Goal: Task Accomplishment & Management: Manage account settings

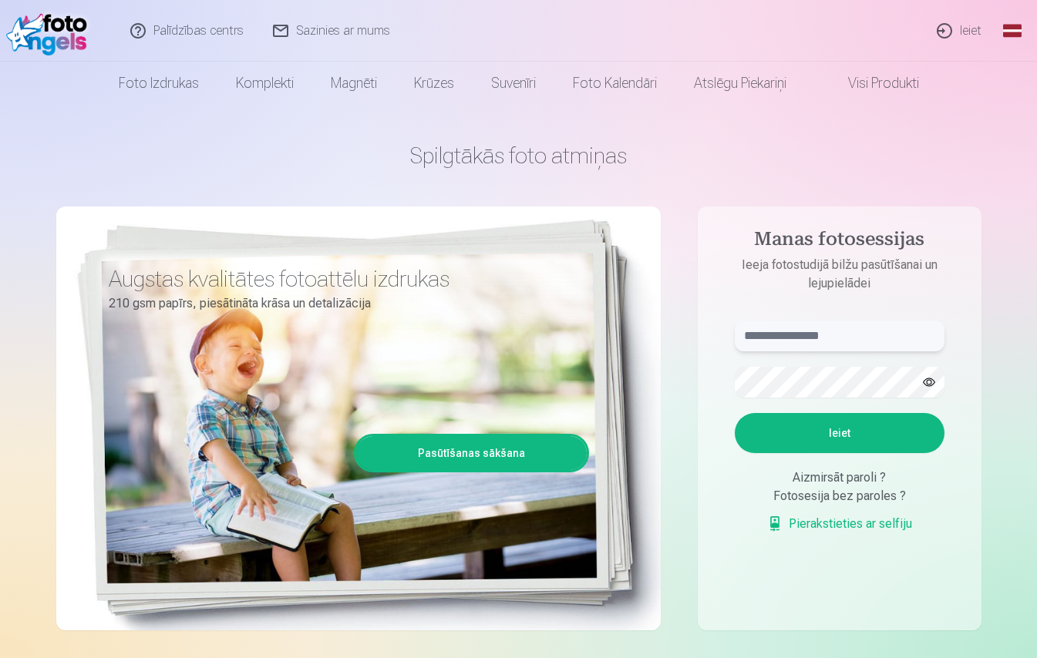
click at [902, 335] on input "text" at bounding box center [840, 336] width 210 height 31
type input "**********"
click at [931, 383] on button "button" at bounding box center [928, 382] width 29 height 29
click at [928, 381] on button "button" at bounding box center [928, 382] width 29 height 29
drag, startPoint x: 909, startPoint y: 427, endPoint x: 895, endPoint y: 427, distance: 13.9
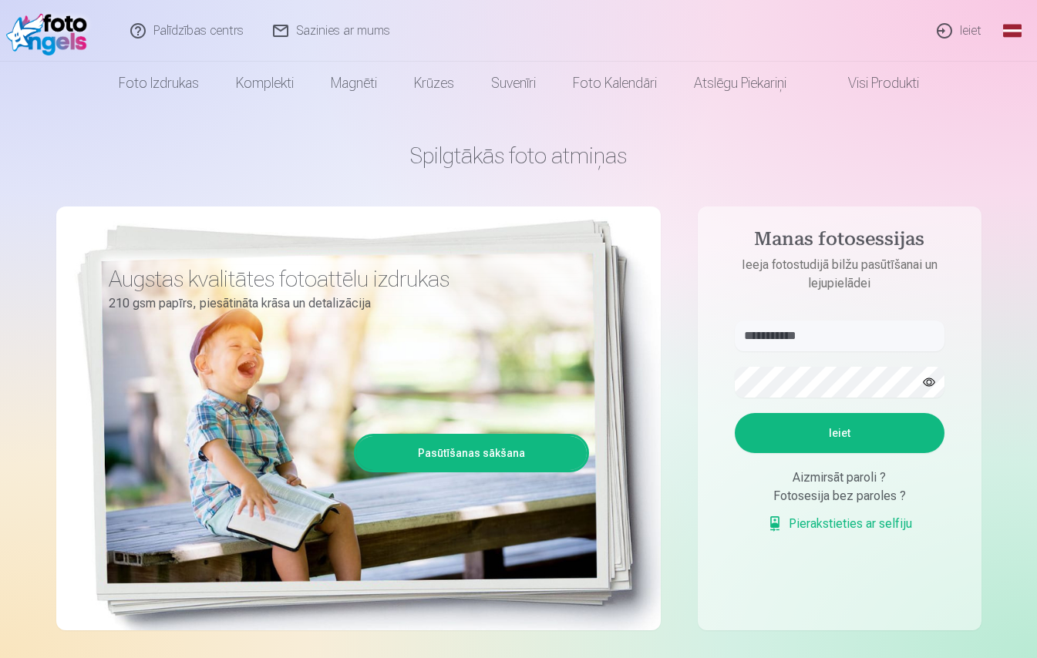
click at [909, 427] on button "Ieiet" at bounding box center [840, 433] width 210 height 40
